Goal: Task Accomplishment & Management: Complete application form

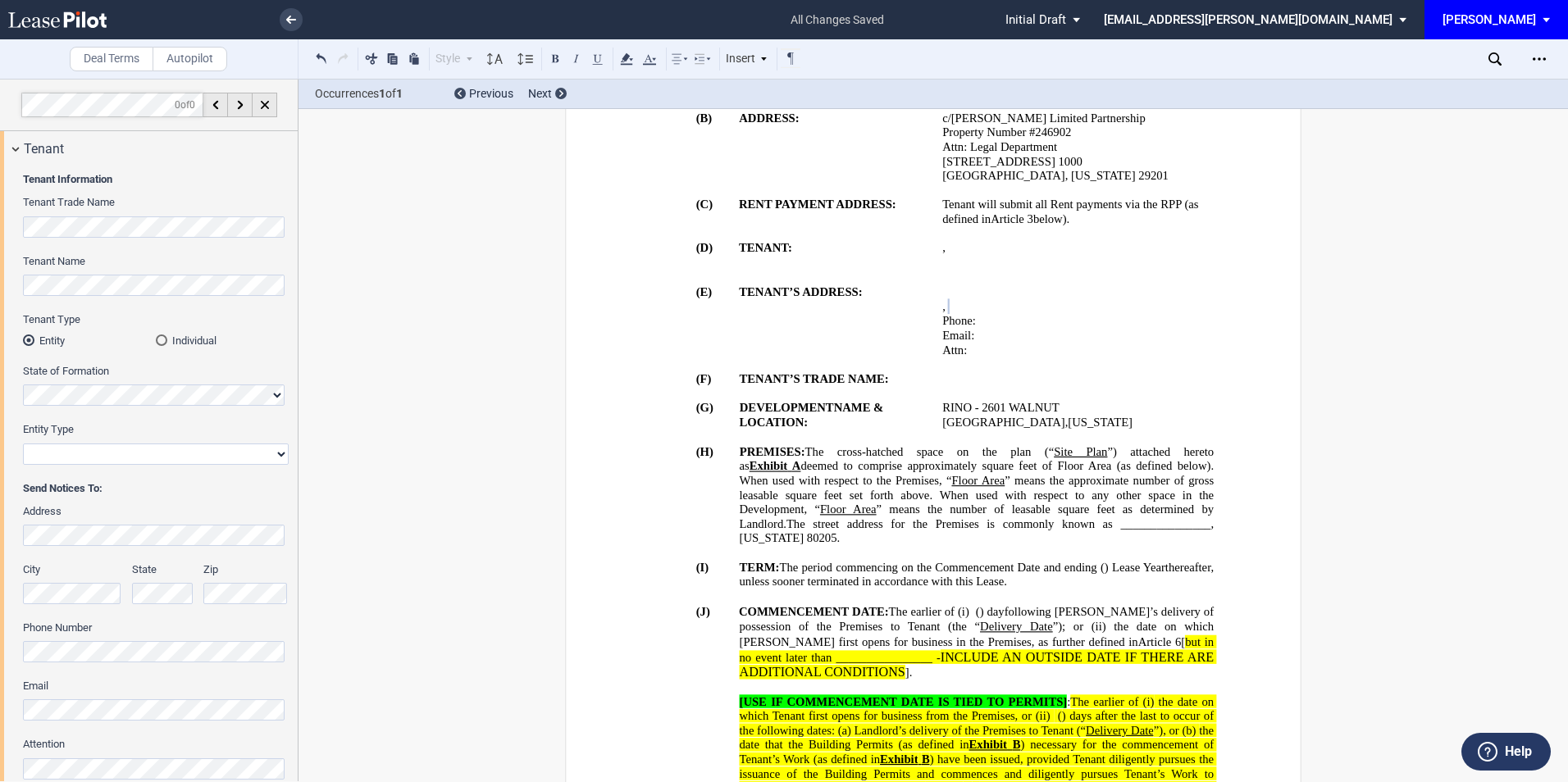
scroll to position [109, 0]
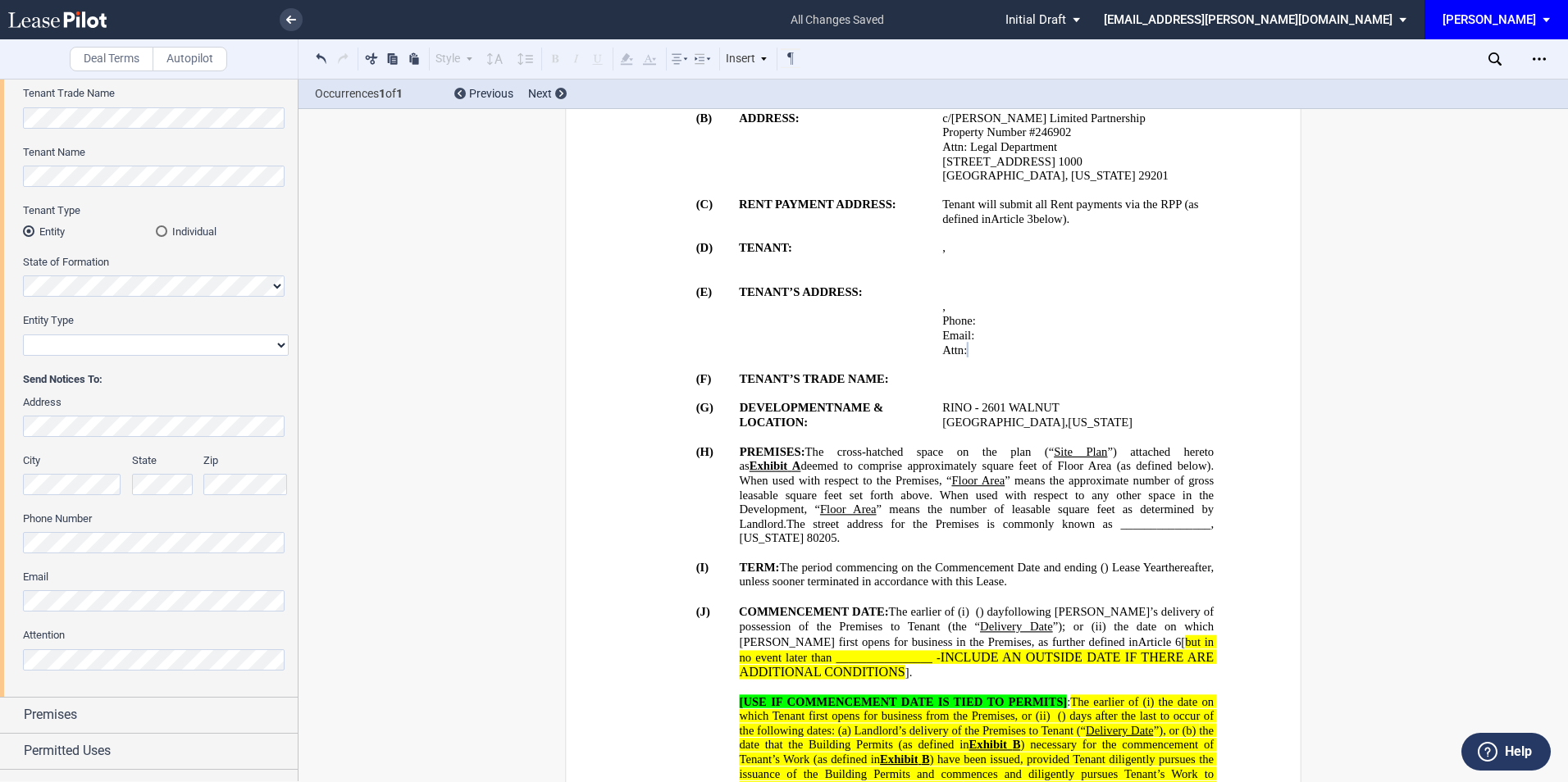
click at [0, 537] on html ".bocls-1{fill:#26354a;fill-rule:evenodd} Loading... × all changes saved Pending…" at bounding box center [784, 391] width 1568 height 782
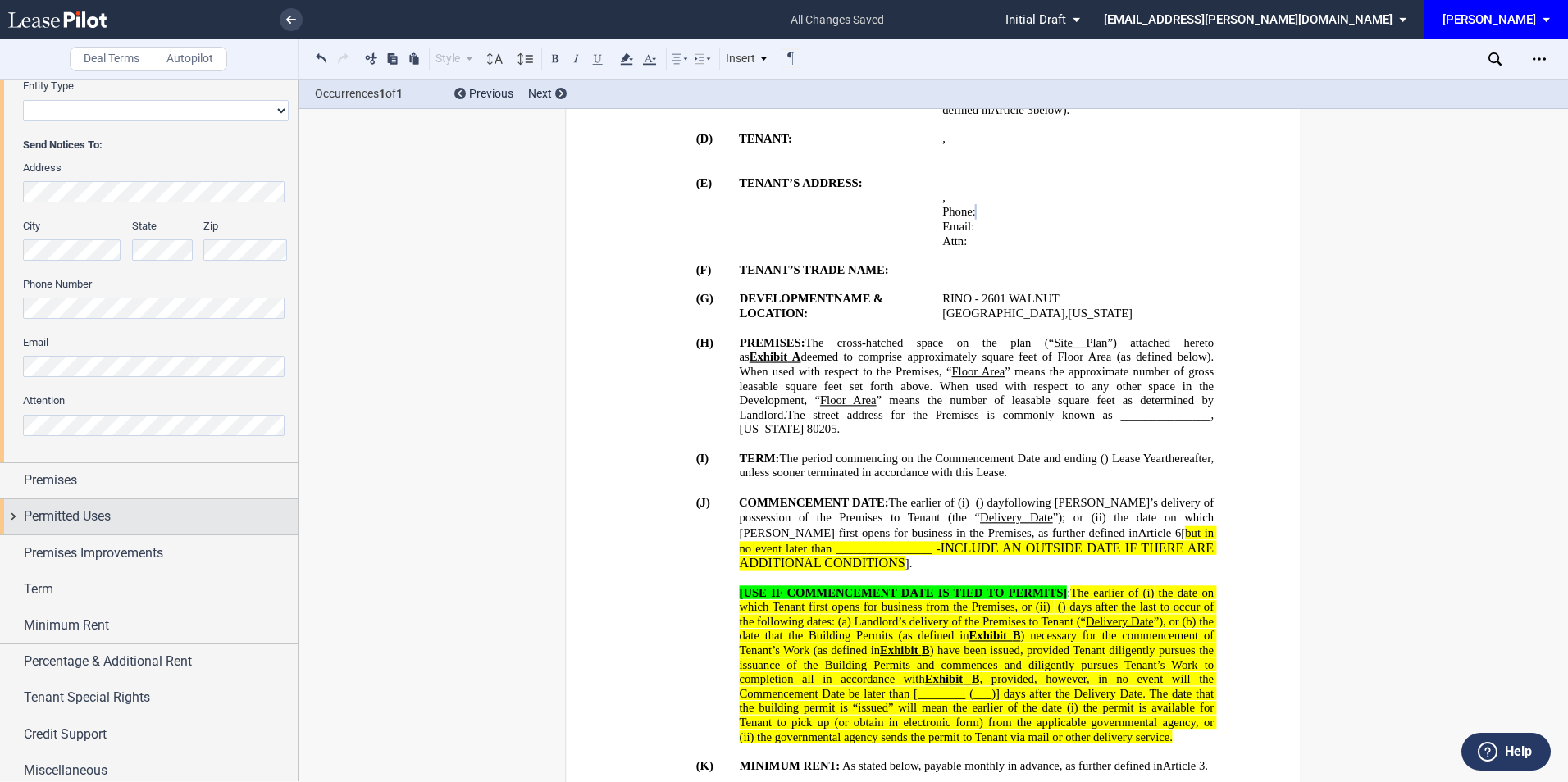
scroll to position [351, 0]
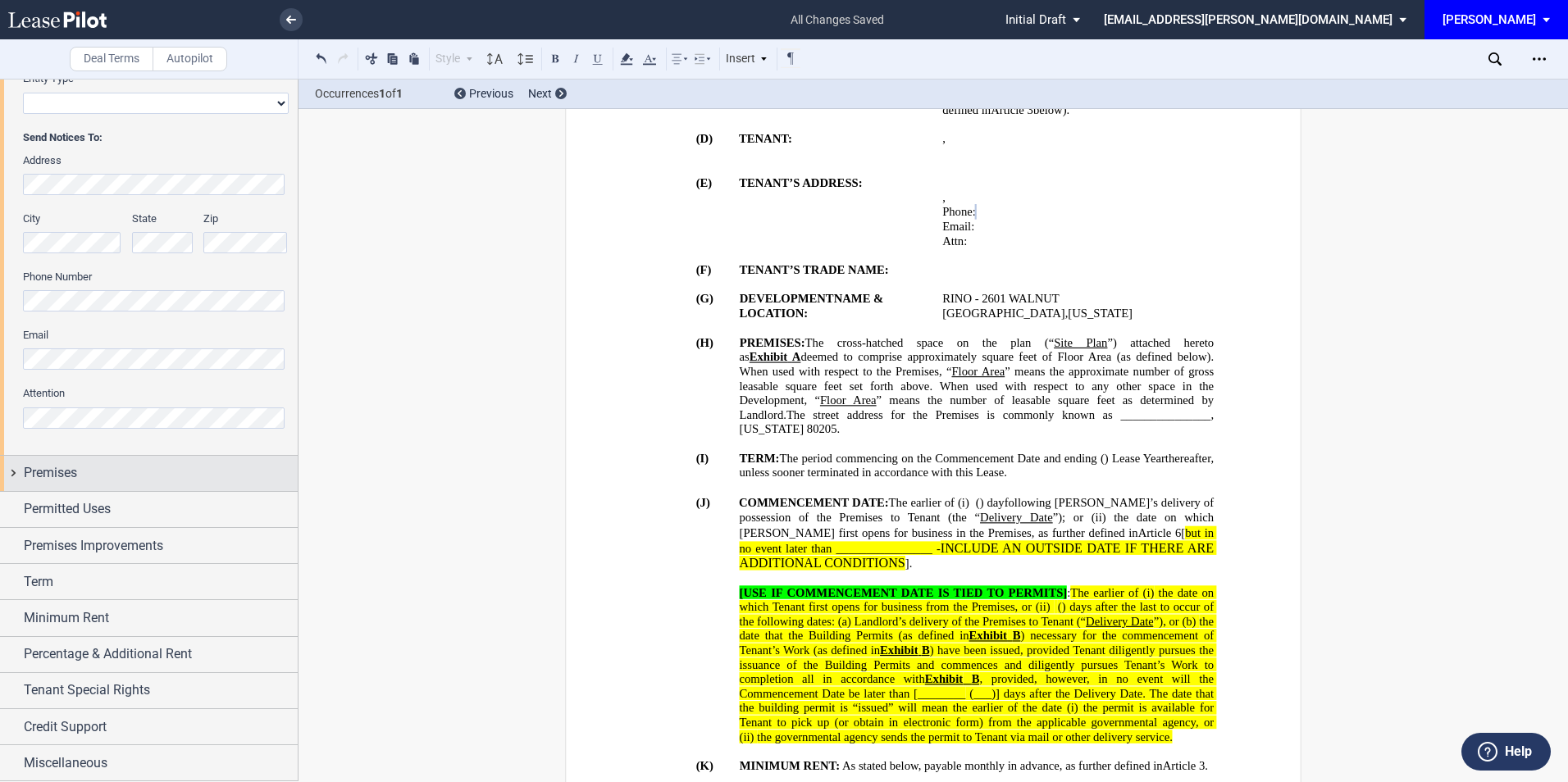
click at [82, 457] on div "Premises" at bounding box center [149, 473] width 298 height 35
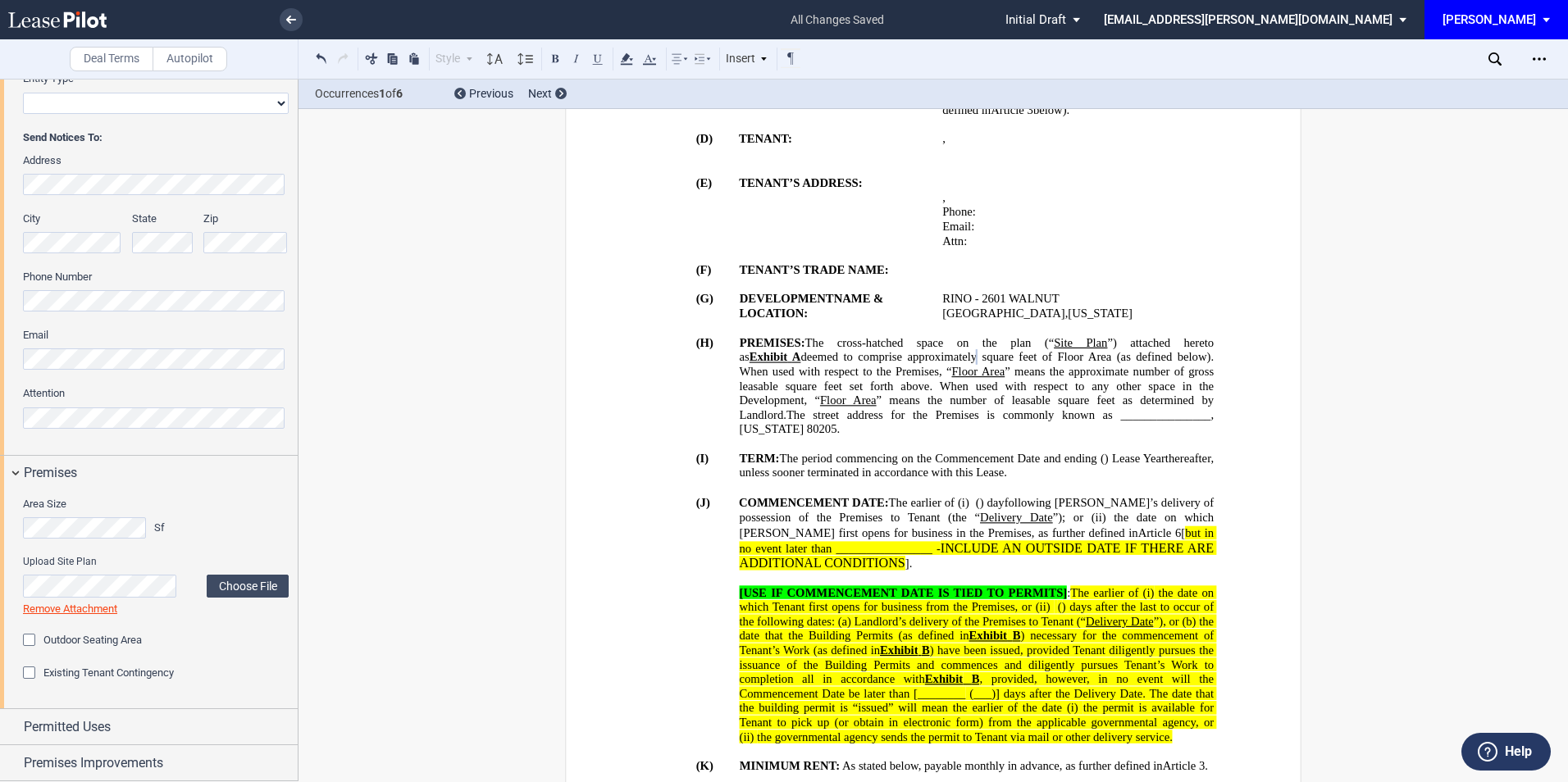
click at [25, 639] on div "Outdoor Seating Area" at bounding box center [31, 642] width 17 height 17
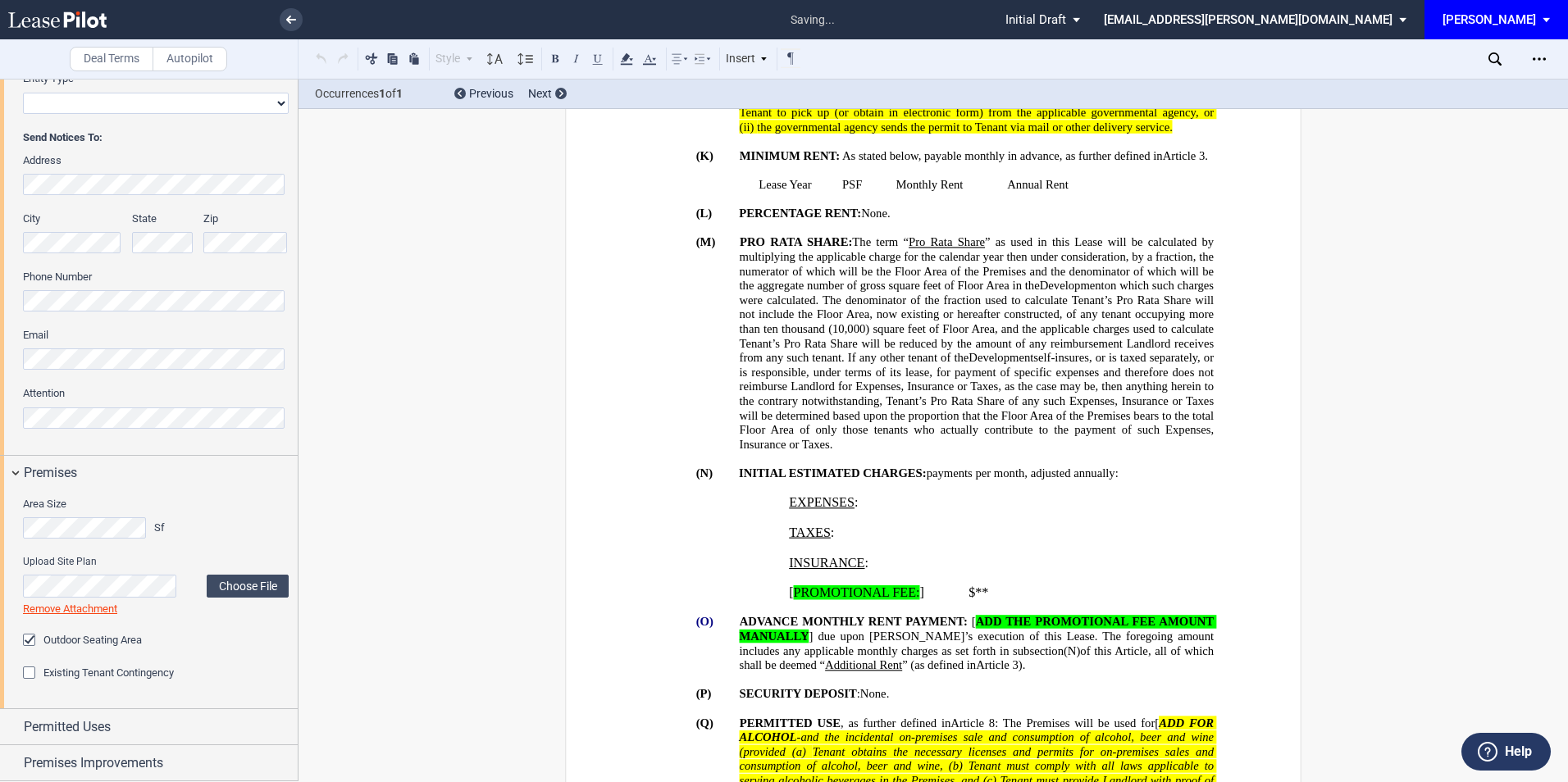
scroll to position [2860, 0]
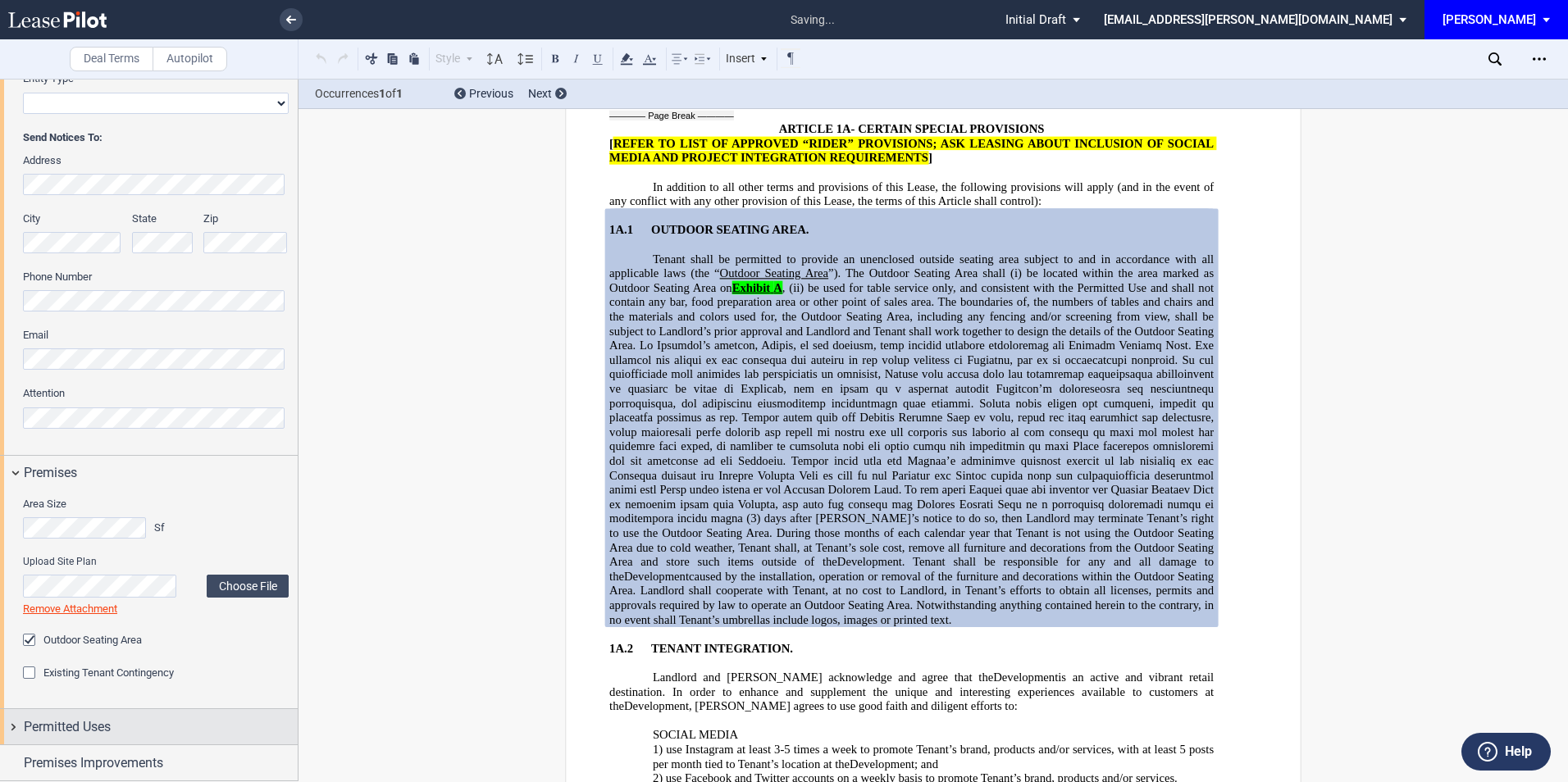
click at [118, 722] on div "Permitted Uses" at bounding box center [160, 727] width 274 height 19
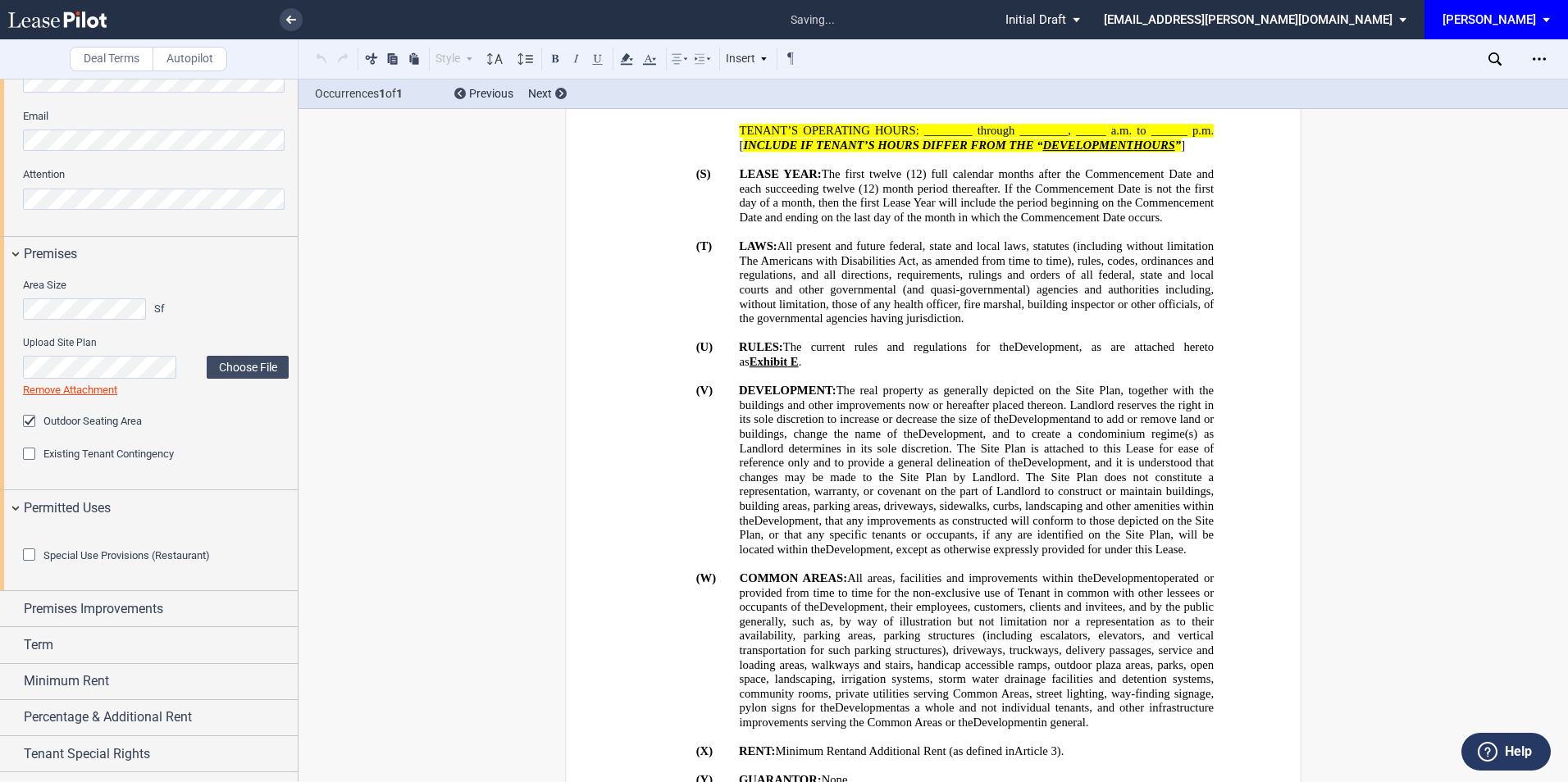
scroll to position [1527, 0]
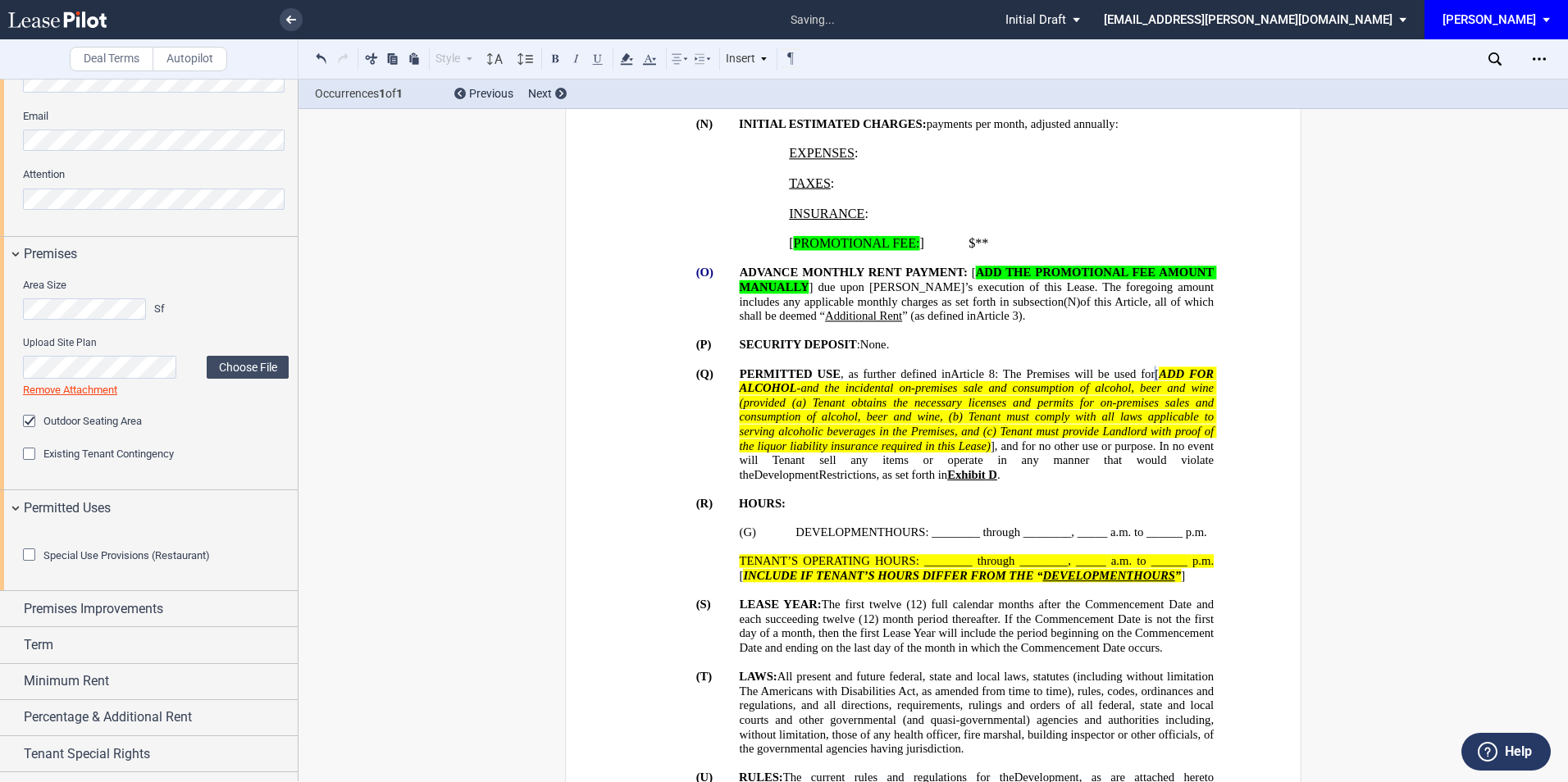
click at [27, 565] on div "Special Use Provisions (Restaurant)" at bounding box center [31, 557] width 17 height 17
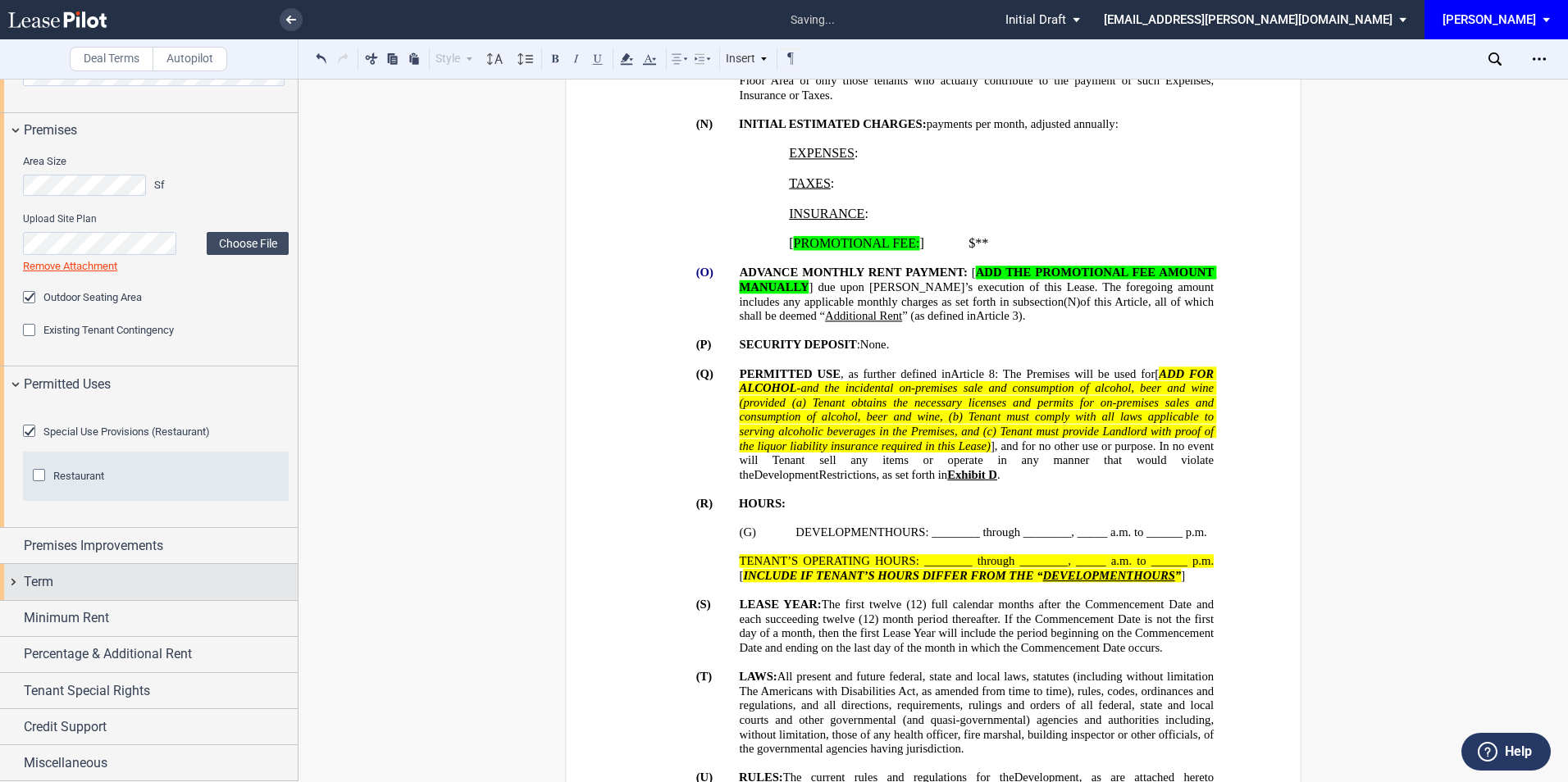
scroll to position [785, 0]
click at [35, 473] on div "Restaurant" at bounding box center [40, 477] width 17 height 17
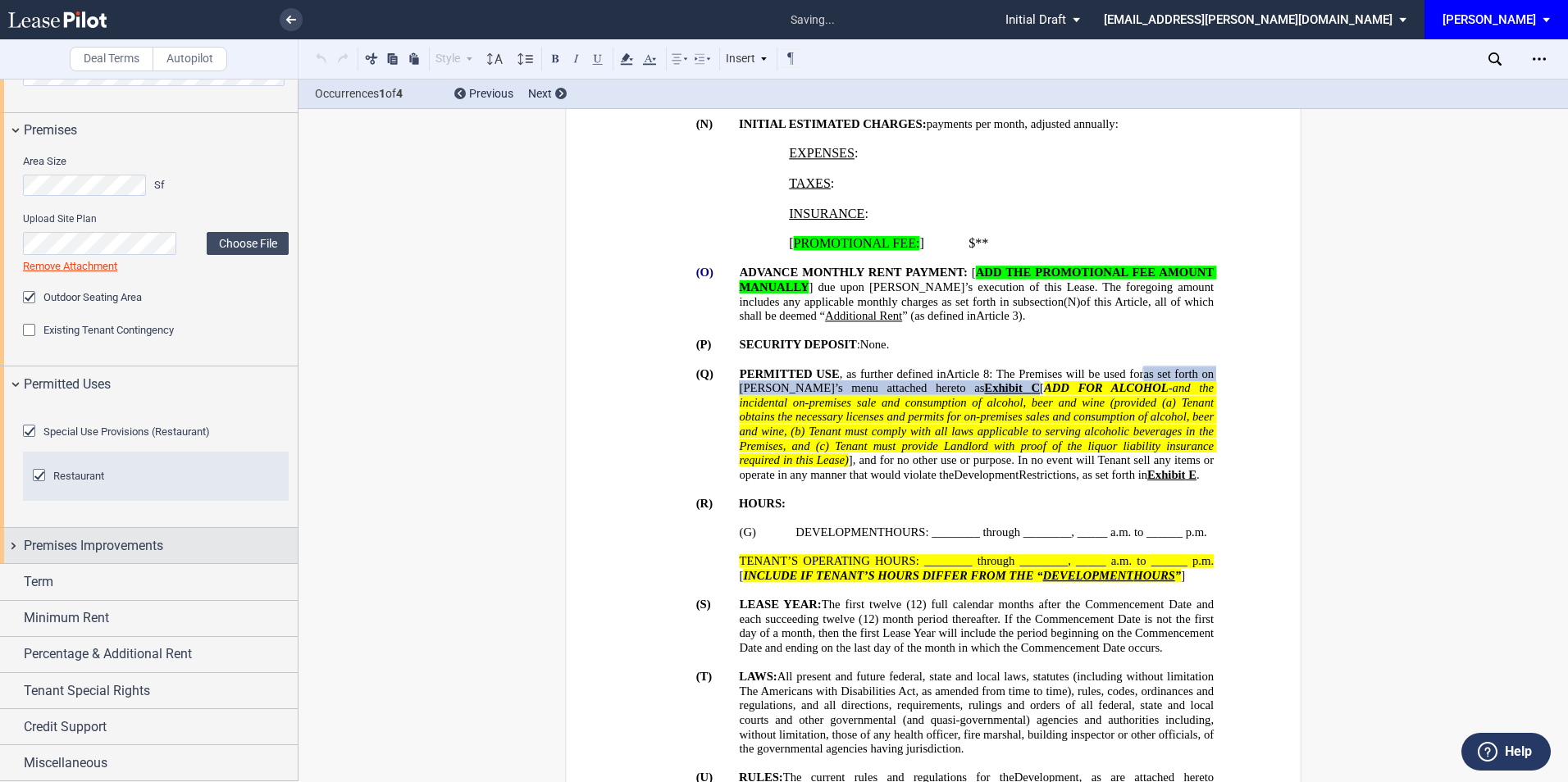
click at [134, 549] on span "Premises Improvements" at bounding box center [93, 546] width 139 height 19
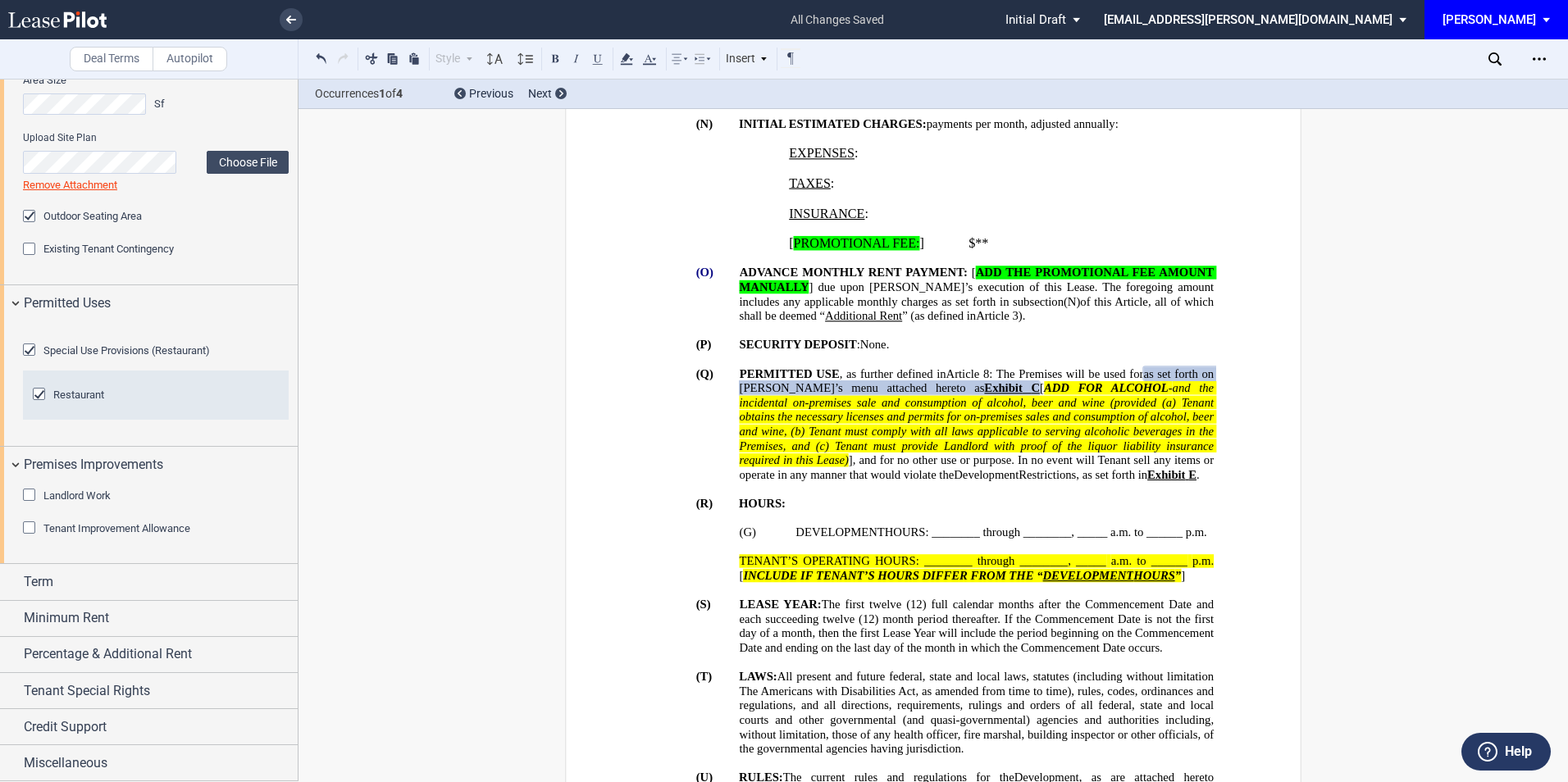
click at [32, 538] on div "Tenant Improvement Allowance" at bounding box center [31, 530] width 17 height 17
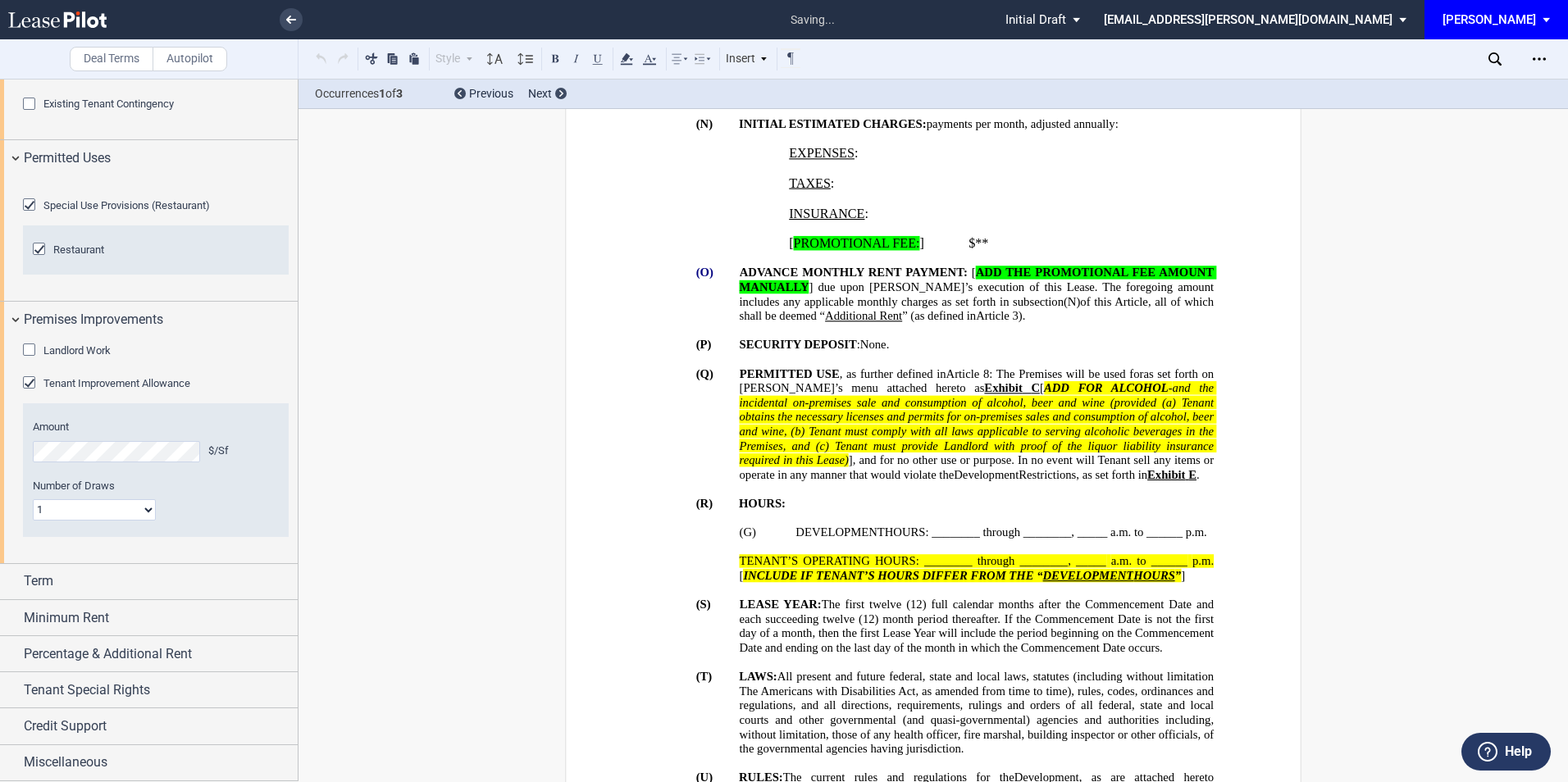
scroll to position [2506, 0]
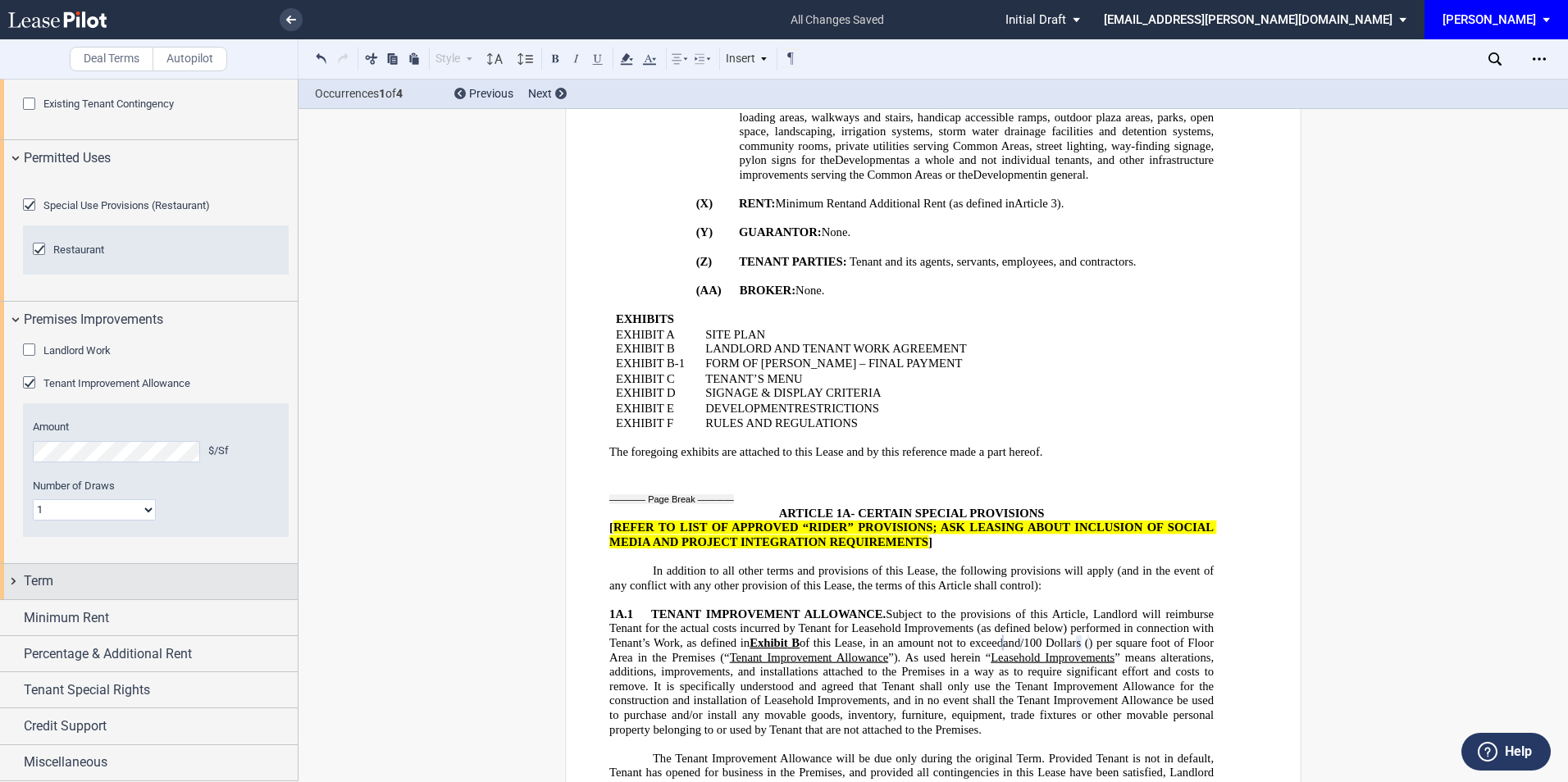
click at [70, 584] on div "Term" at bounding box center [160, 581] width 274 height 19
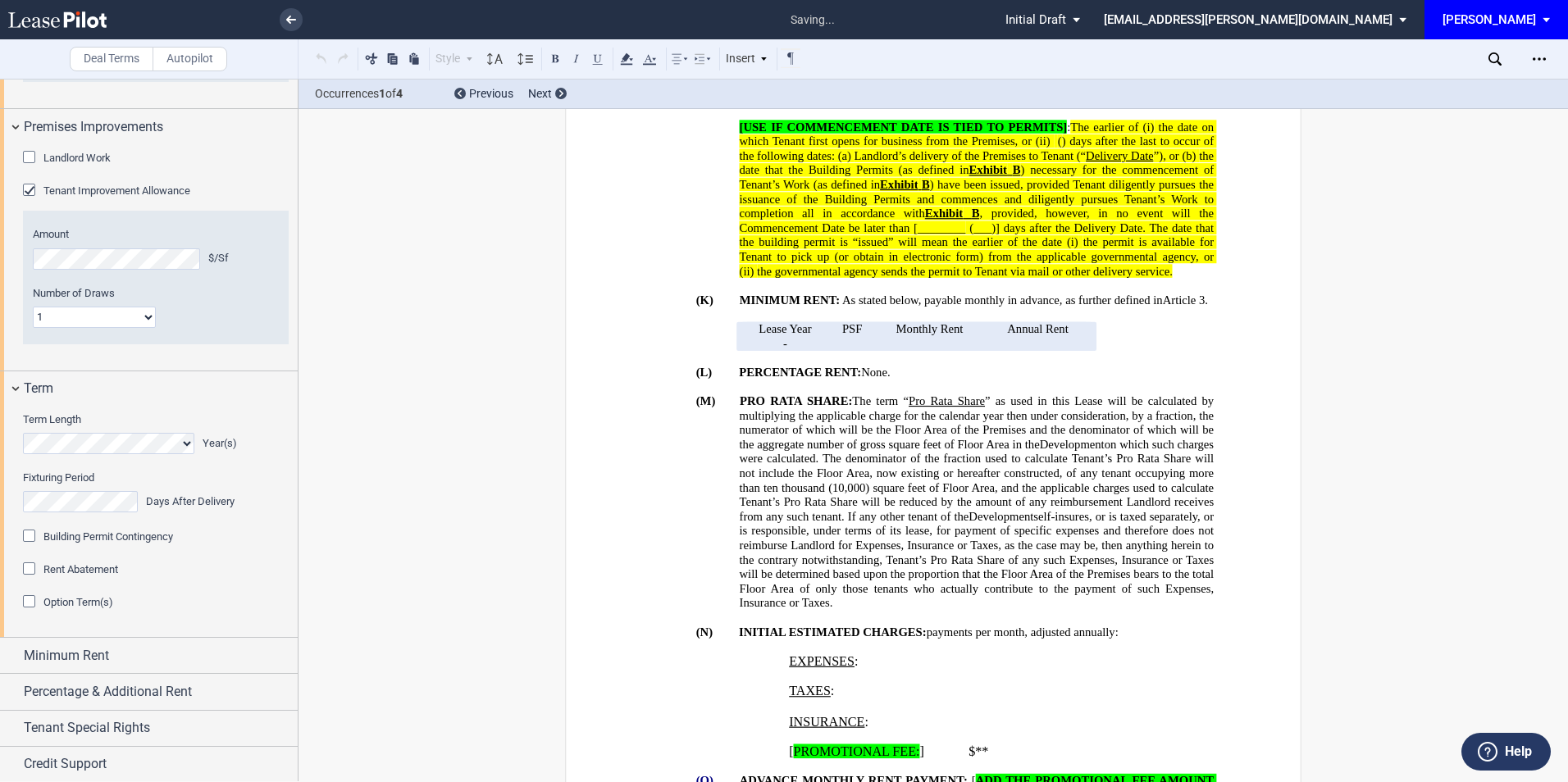
scroll to position [632, 0]
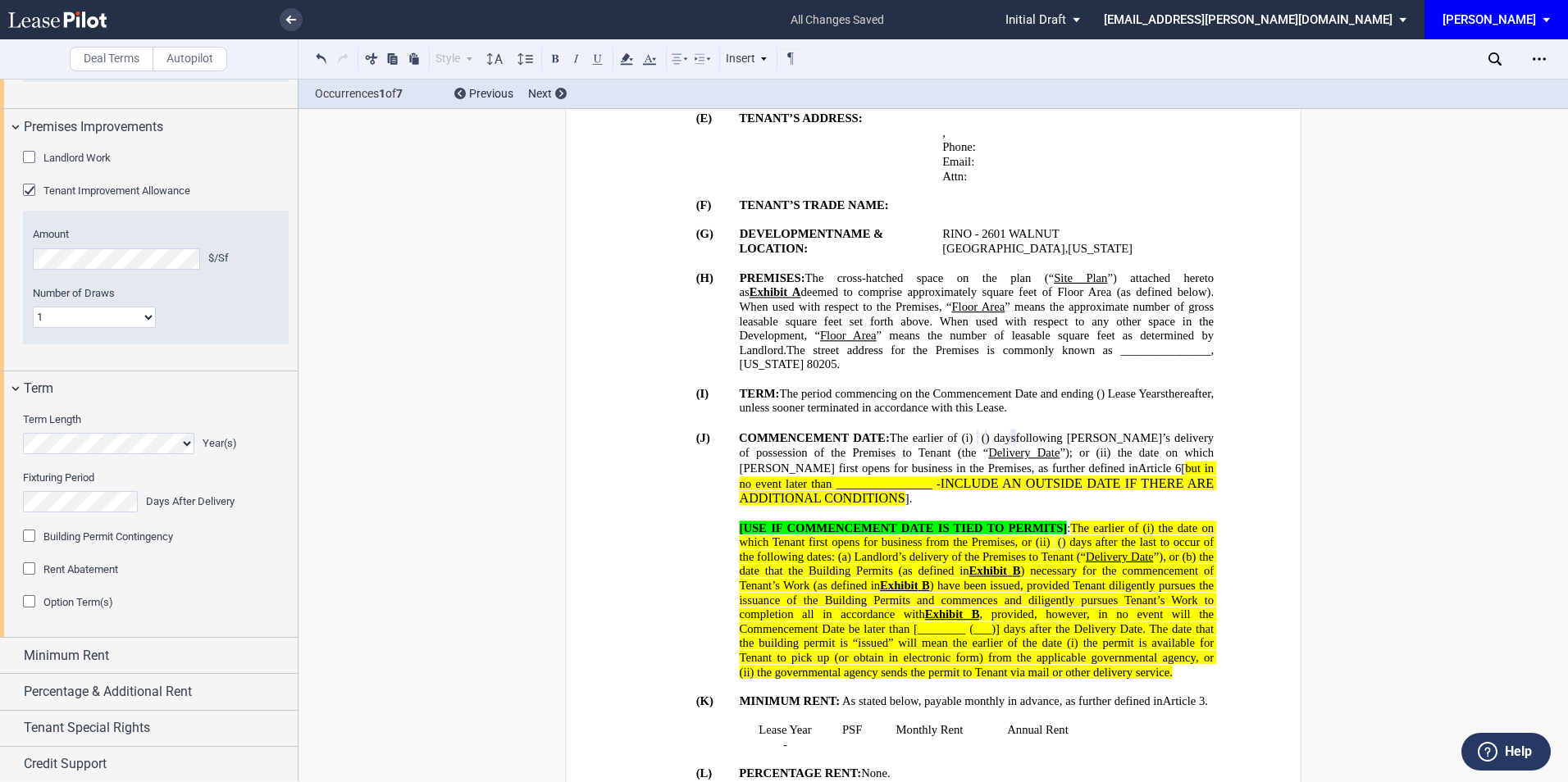
click at [27, 612] on div "Option Term(s)" at bounding box center [31, 603] width 17 height 17
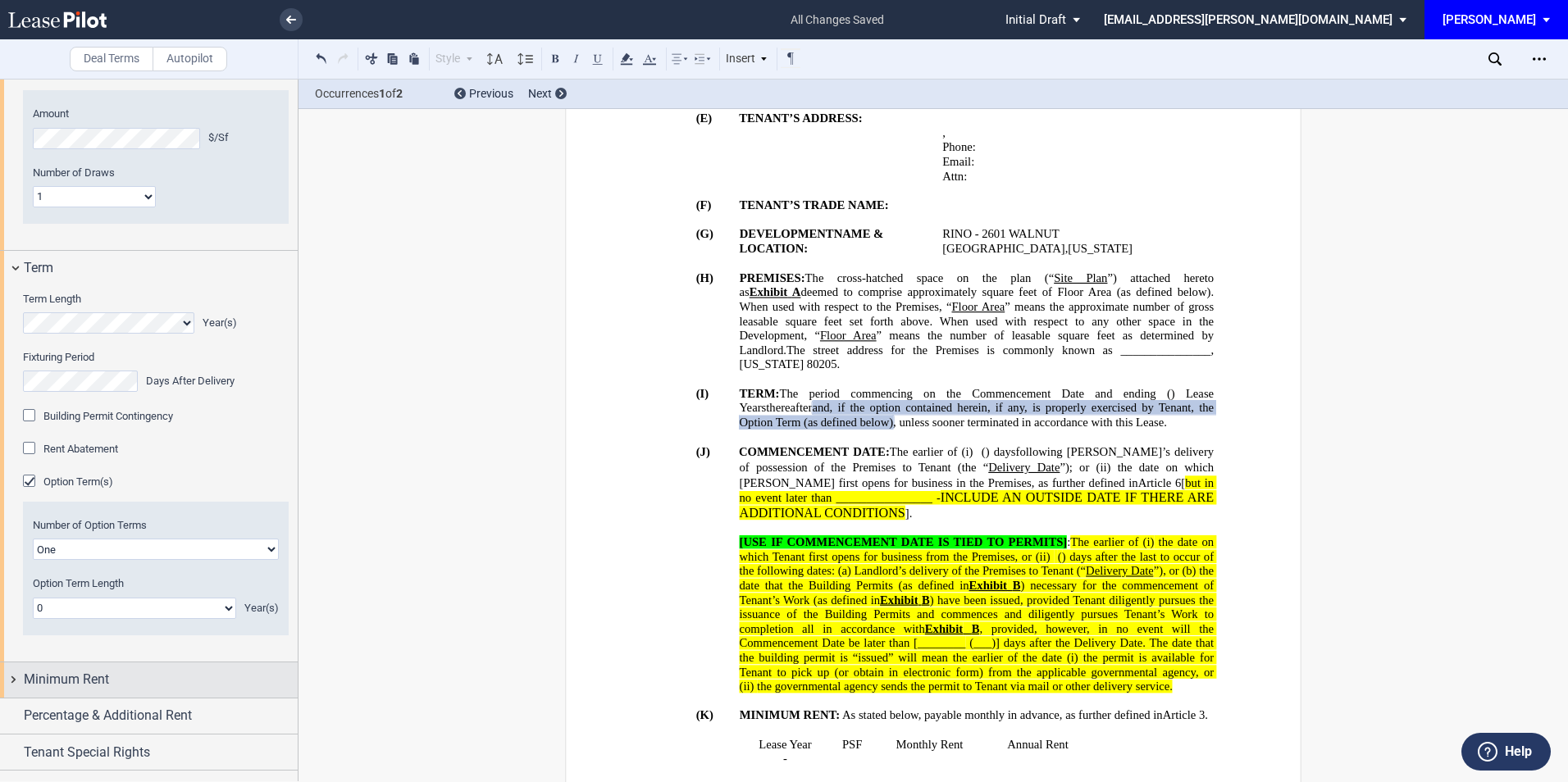
scroll to position [1332, 0]
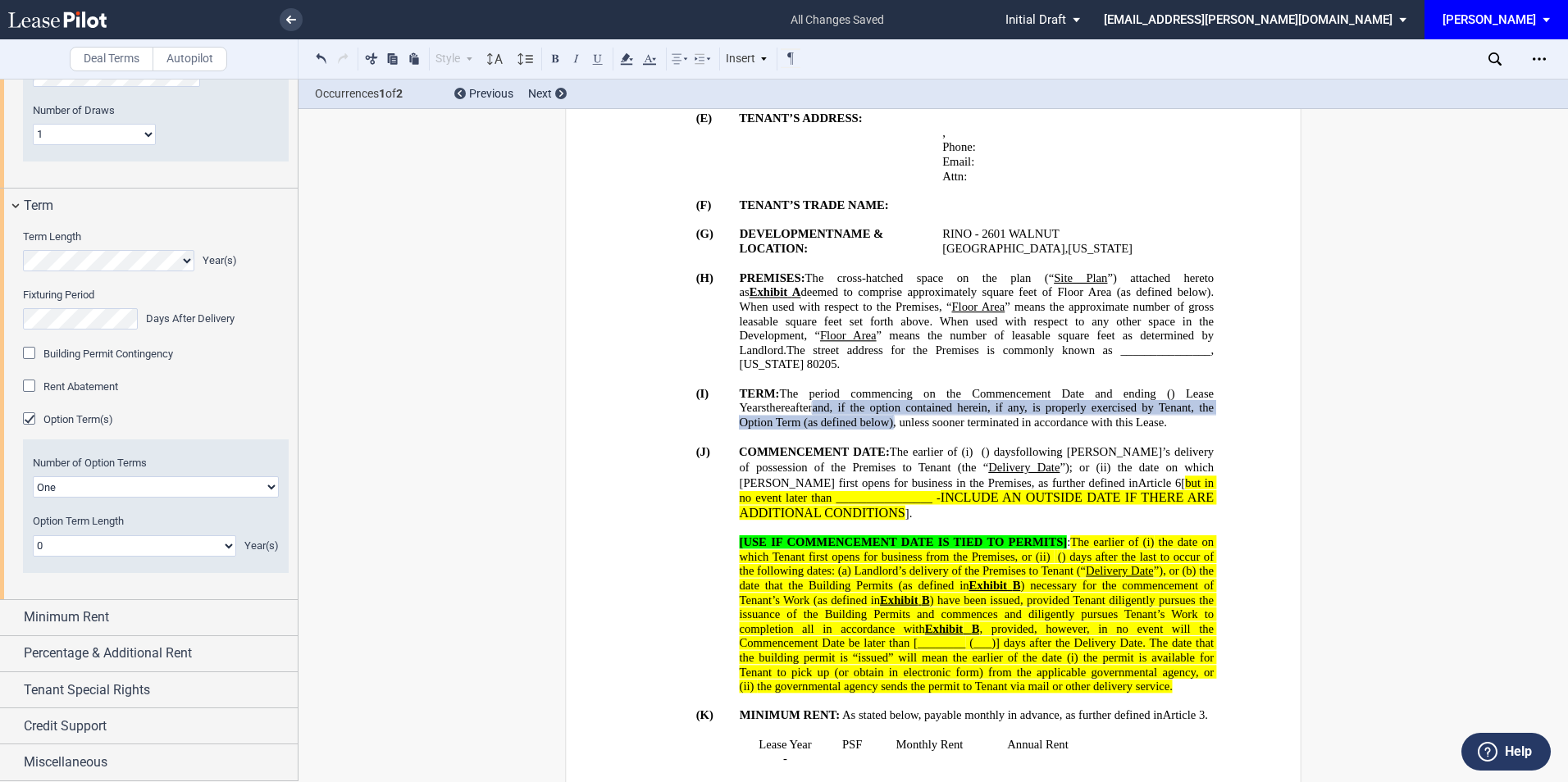
click at [124, 557] on select "0 1 2 3 4 5 6 7 8 9 10 11 12 13 14 15 16 17 18 19 20" at bounding box center [134, 546] width 203 height 21
select select "number:5"
click at [32, 557] on select "0 1 2 3 4 5 6 7 8 9 10 11 12 13 14 15 16 17 18 19 20" at bounding box center [134, 546] width 203 height 21
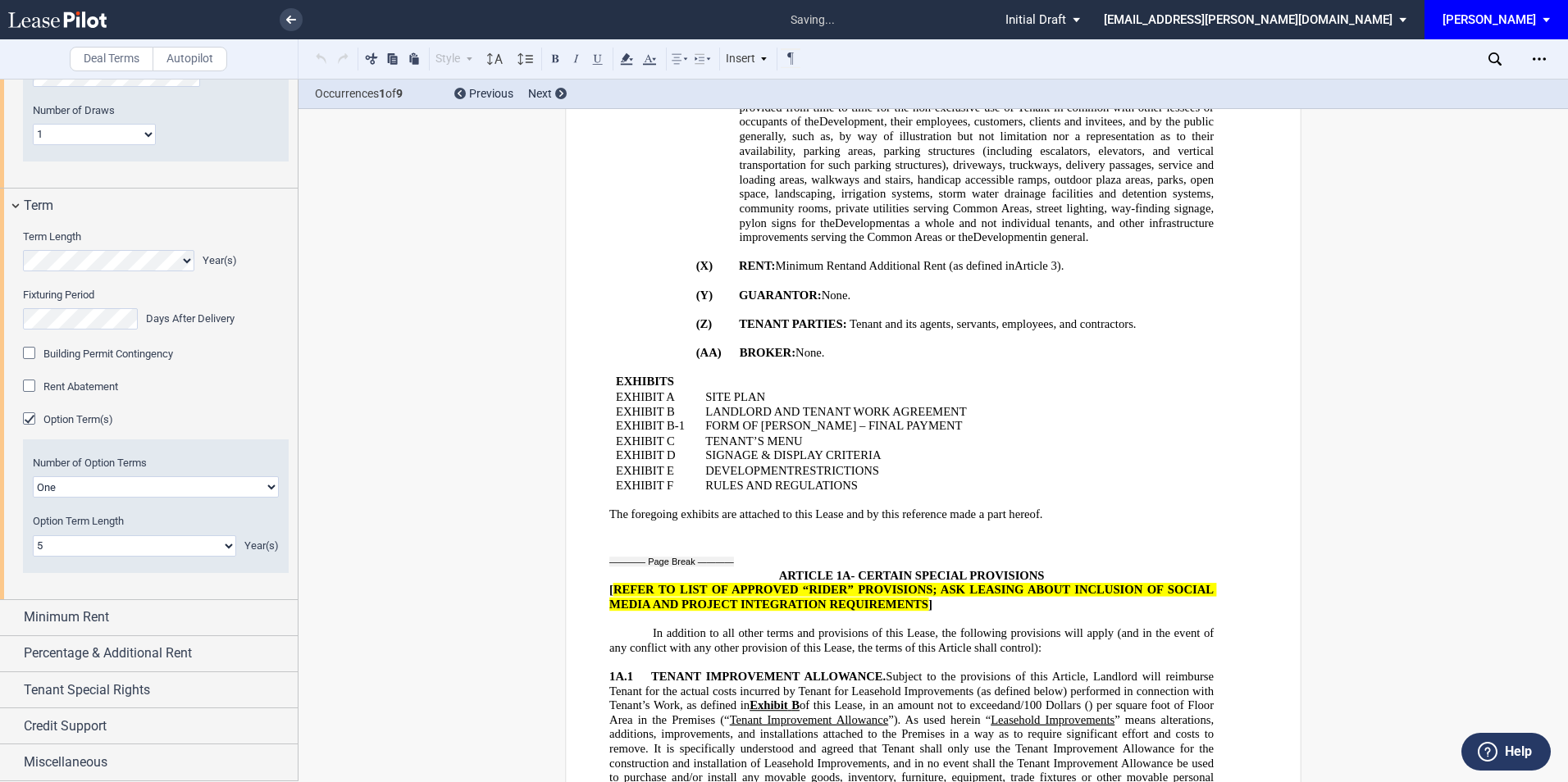
scroll to position [3751, 0]
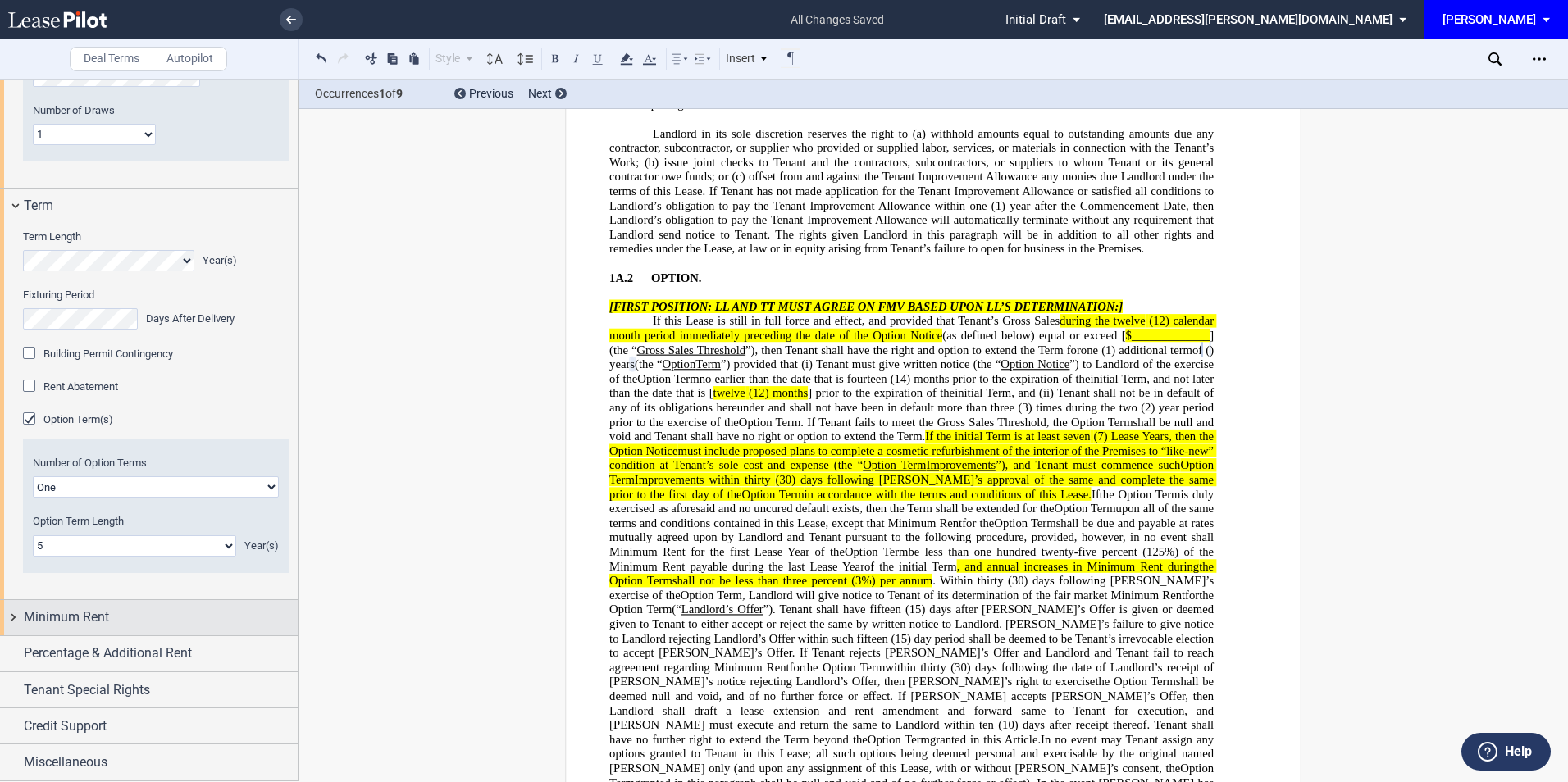
click at [34, 628] on span "Minimum Rent" at bounding box center [66, 617] width 85 height 19
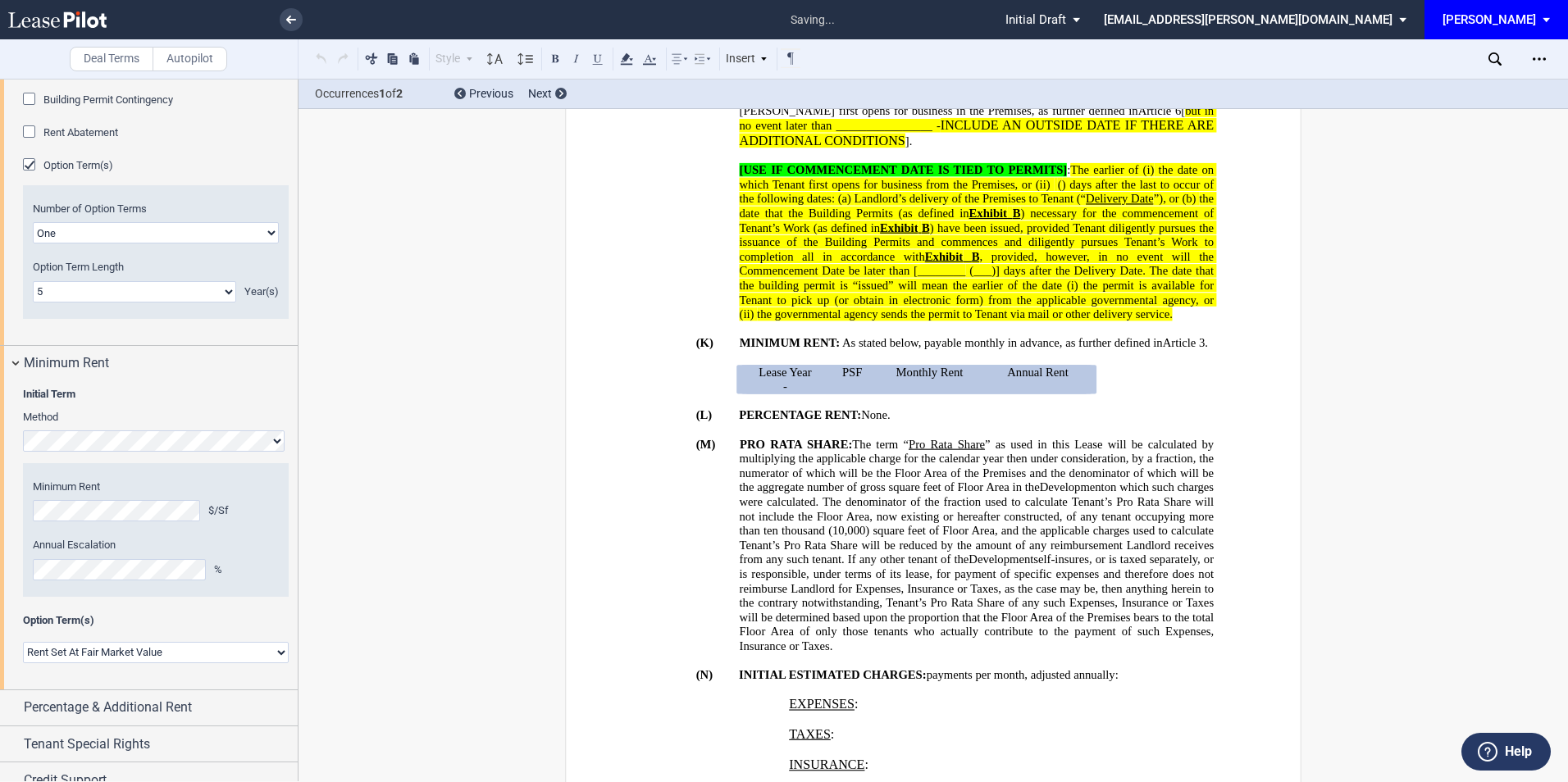
scroll to position [1005, 0]
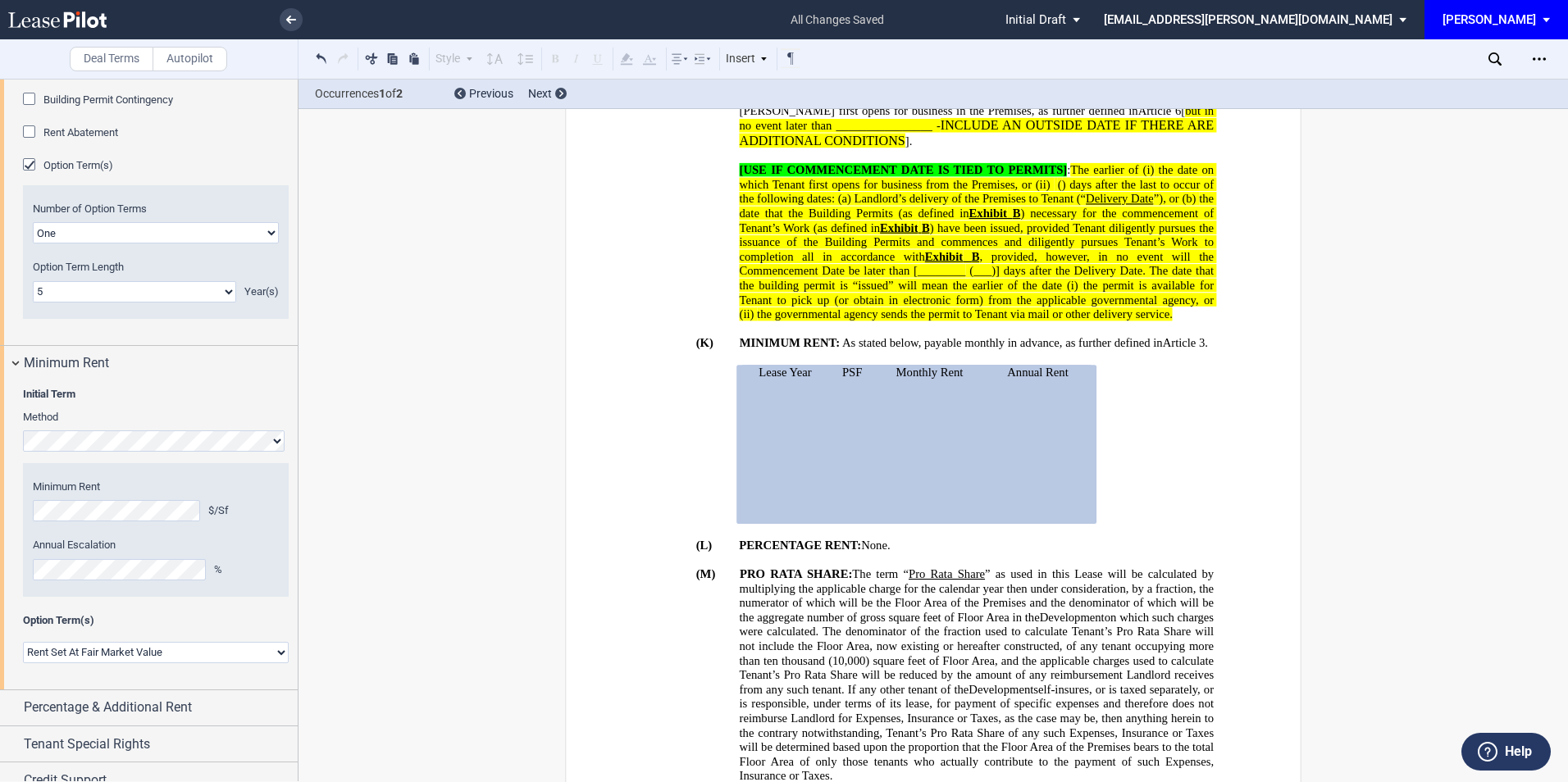
click at [0, 658] on html ".bocls-1{fill:#26354a;fill-rule:evenodd} Loading... × all changes saved Pending…" at bounding box center [784, 391] width 1568 height 782
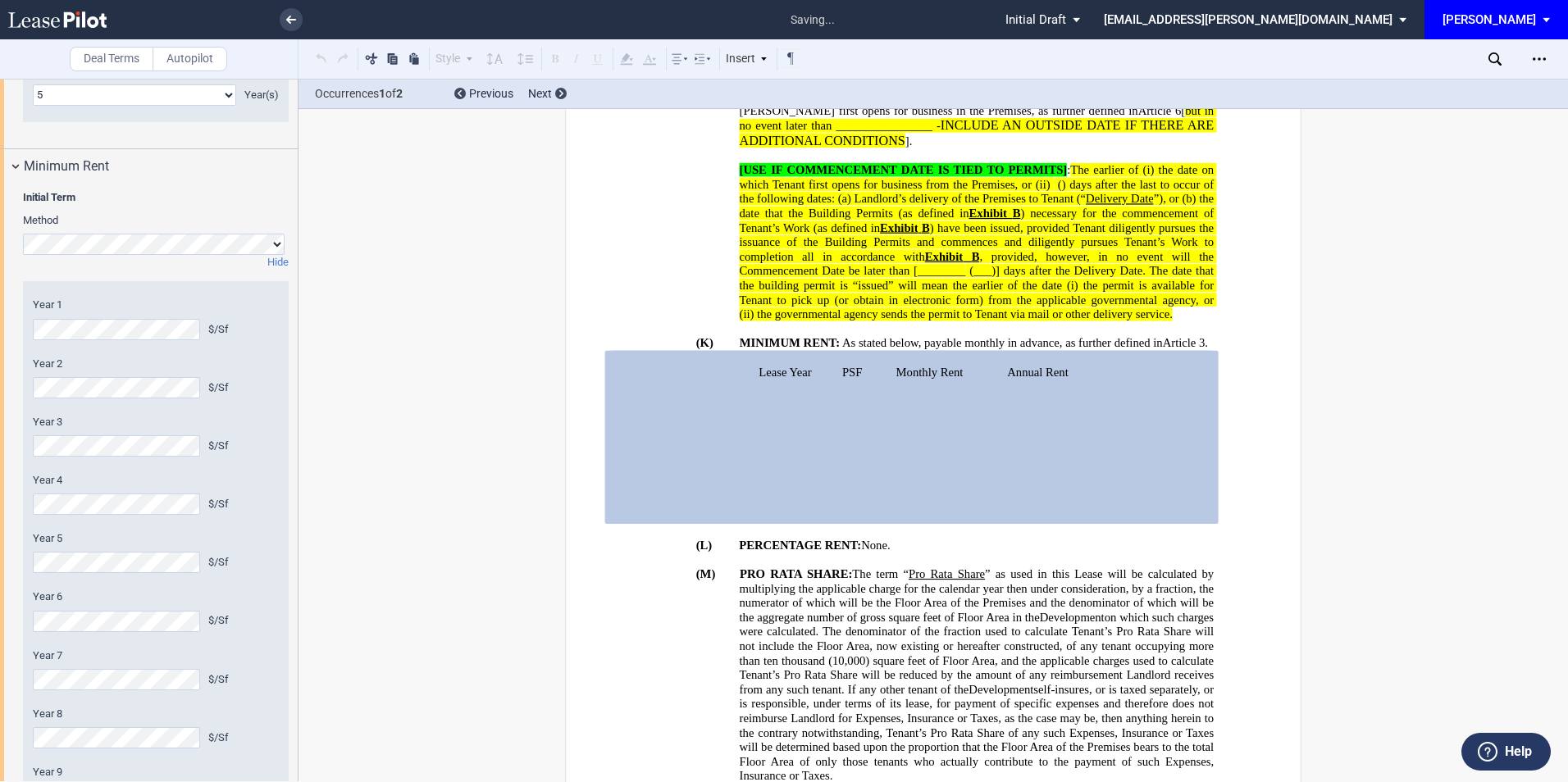
scroll to position [1769, 0]
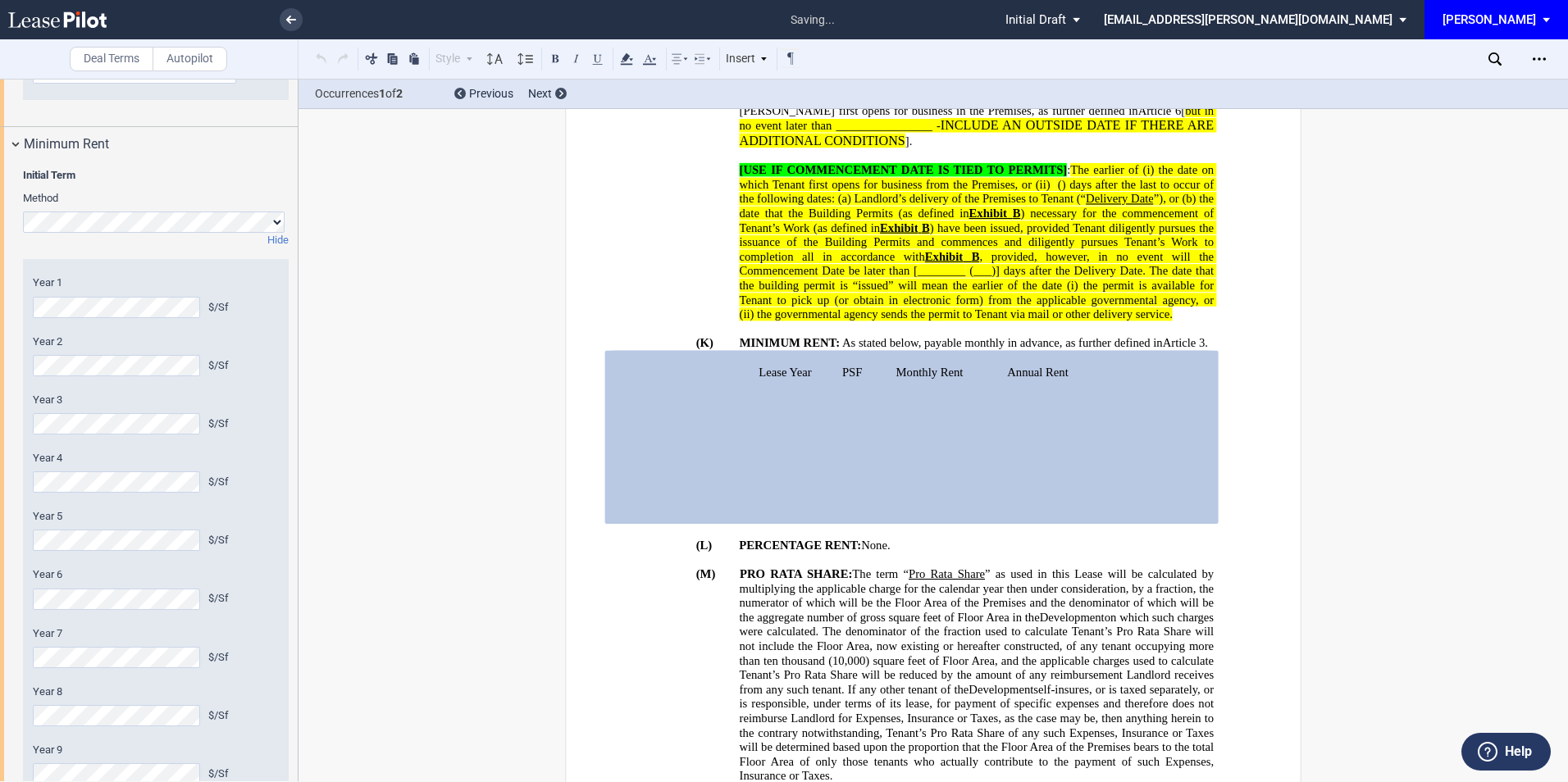
click at [0, 451] on html ".bocls-1{fill:#26354a;fill-rule:evenodd} Loading... × saving... Pending... Pend…" at bounding box center [784, 391] width 1568 height 782
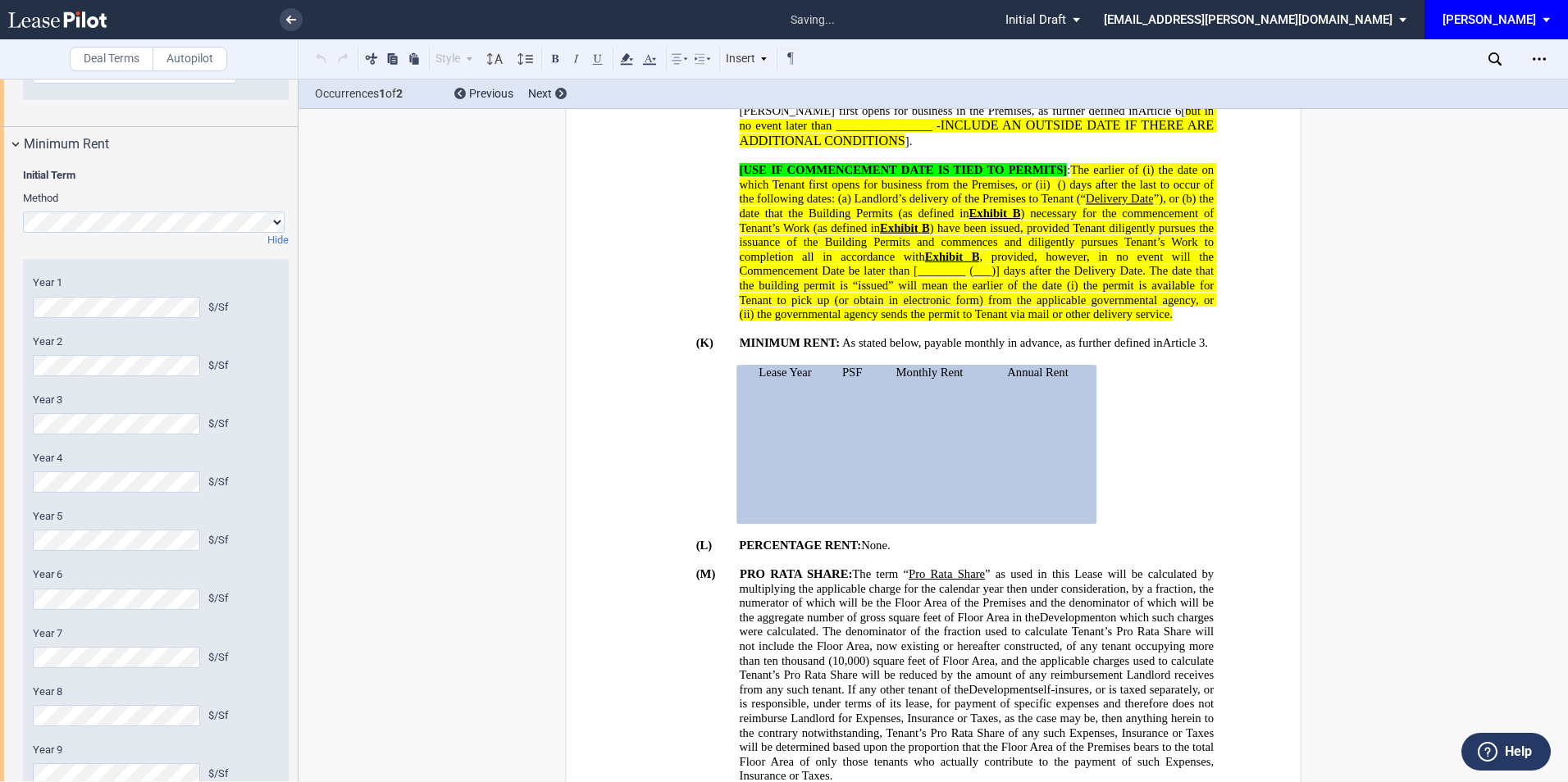
click at [0, 522] on html ".bocls-1{fill:#26354a;fill-rule:evenodd} Loading... × saving... Pending... Pend…" at bounding box center [784, 391] width 1568 height 782
click at [0, 565] on html ".bocls-1{fill:#26354a;fill-rule:evenodd} Loading... × all changes saved Pending…" at bounding box center [784, 391] width 1568 height 782
click at [4, 641] on div "Initial Term Method Hide Year 1 $/Sf Year 2 $/Sf Year 3 $/Sf Year 4 $/Sf Year 5…" at bounding box center [149, 558] width 298 height 791
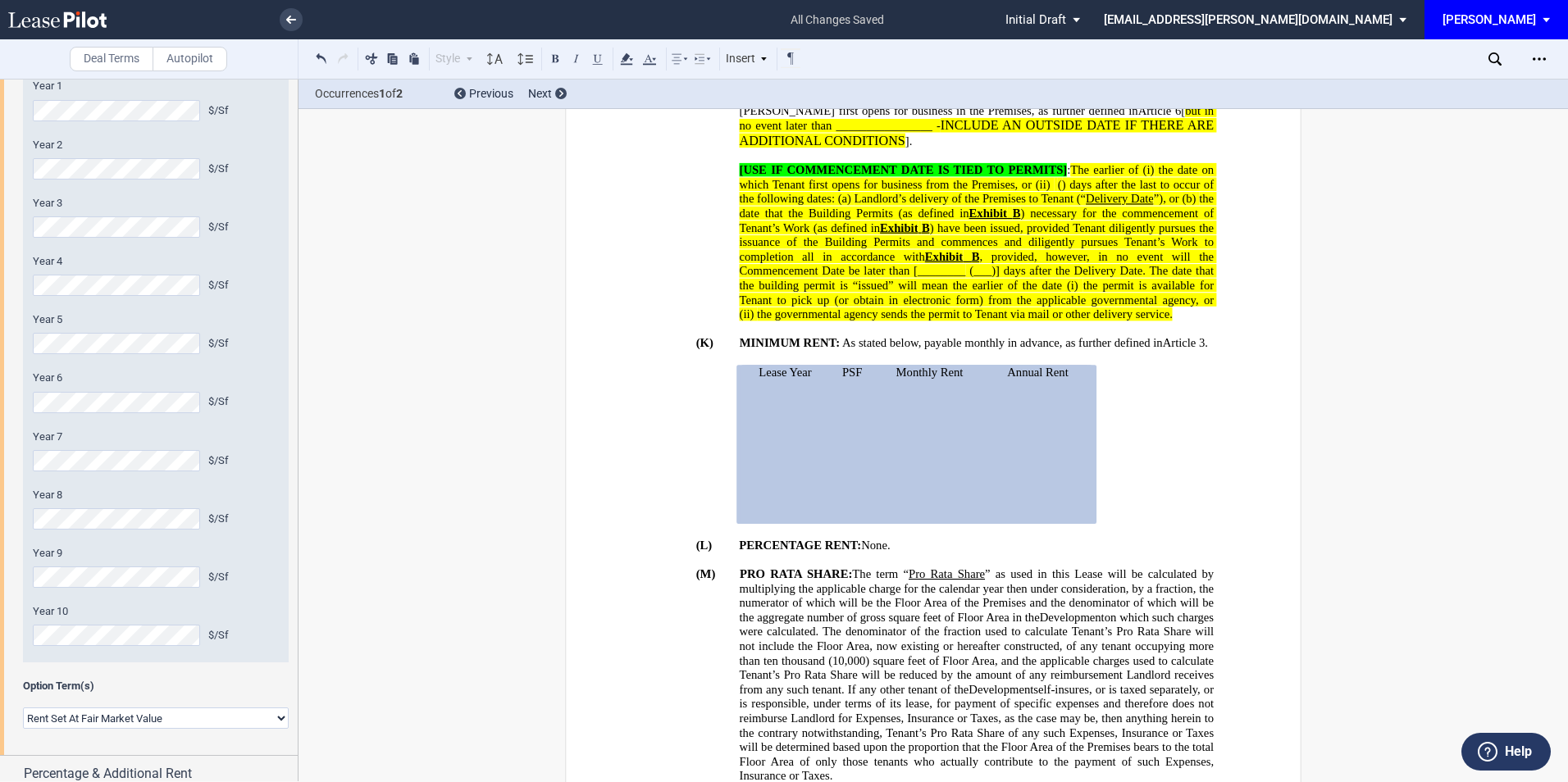
scroll to position [2097, 0]
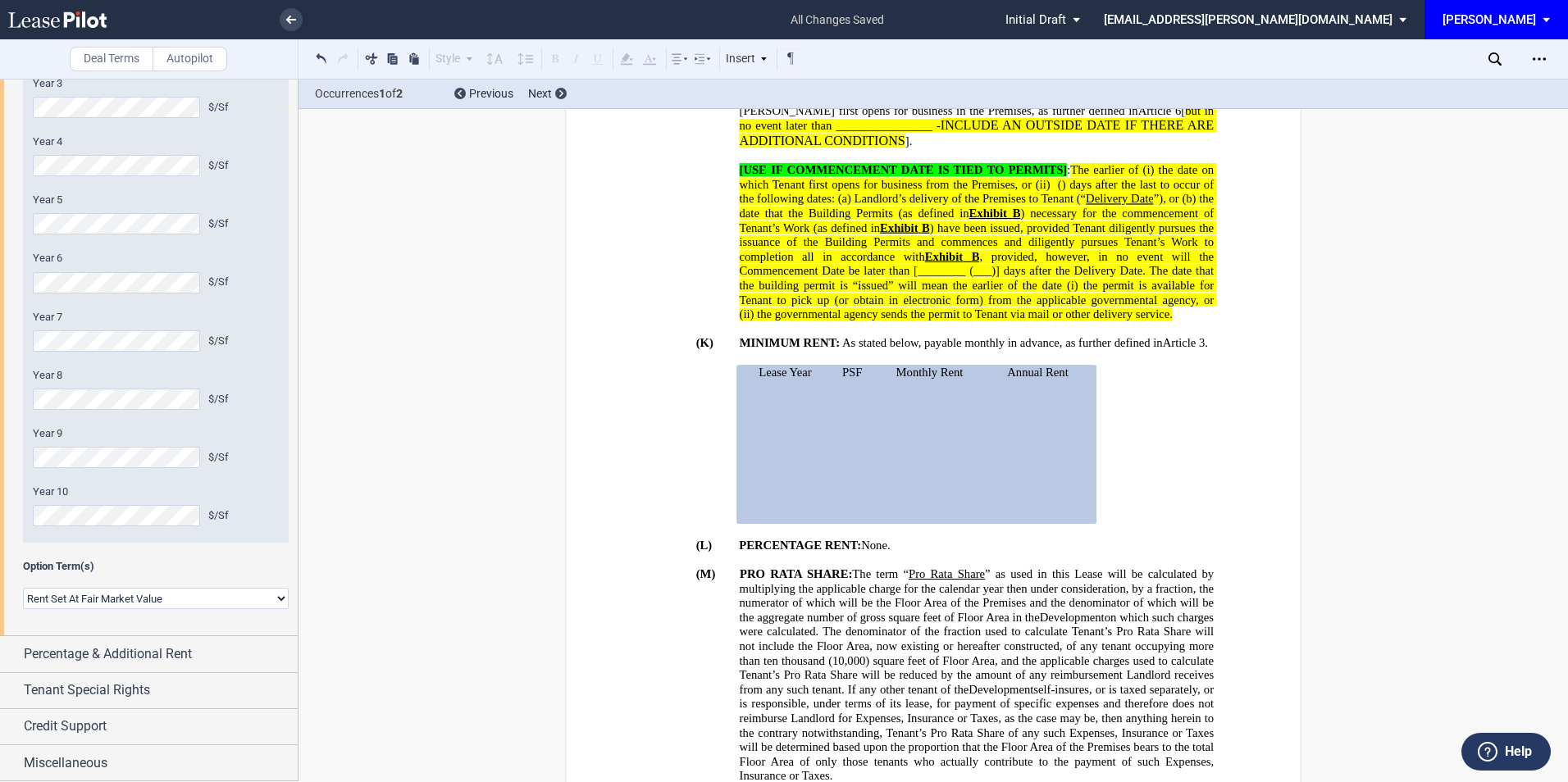
click at [0, 360] on html ".bocls-1{fill:#26354a;fill-rule:evenodd} Loading... × all changes saved Pending…" at bounding box center [784, 391] width 1568 height 782
click at [0, 425] on html ".bocls-1{fill:#26354a;fill-rule:evenodd} Loading... × saving... Pending... Pend…" at bounding box center [784, 391] width 1568 height 782
click at [0, 478] on html ".bocls-1{fill:#26354a;fill-rule:evenodd} Loading... × saving... Pending... Pend…" at bounding box center [784, 391] width 1568 height 782
click at [13, 534] on div "Initial Term Method Hide Year 1 $/Sf Year 2 $/Sf Year 3 $/Sf Year 4 $/Sf Year 5…" at bounding box center [149, 241] width 298 height 791
click at [0, 615] on html ".bocls-1{fill:#26354a;fill-rule:evenodd} Loading... × saving... Pending... Pend…" at bounding box center [784, 391] width 1568 height 782
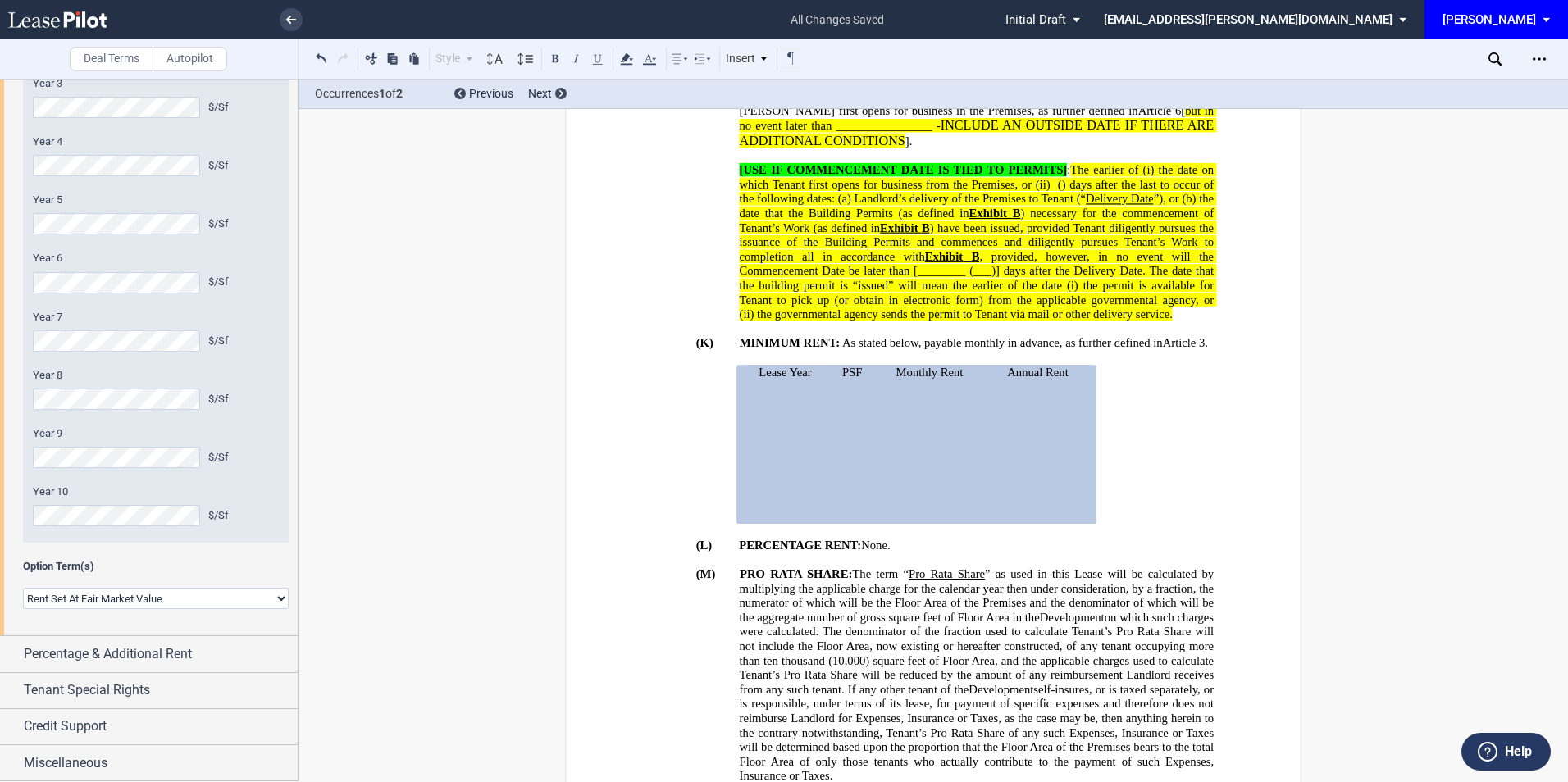
scroll to position [2176, 0]
